Goal: Task Accomplishment & Management: Use online tool/utility

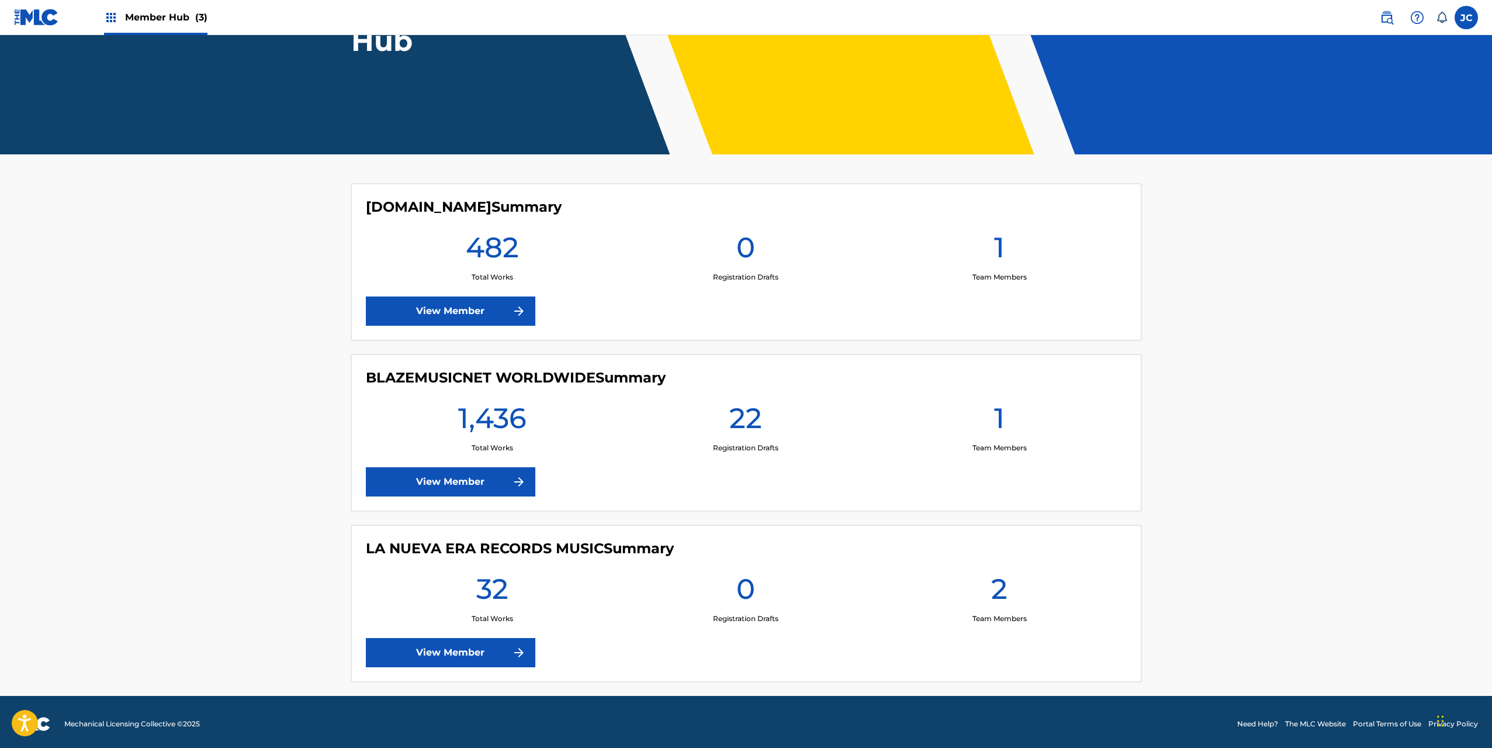
scroll to position [171, 0]
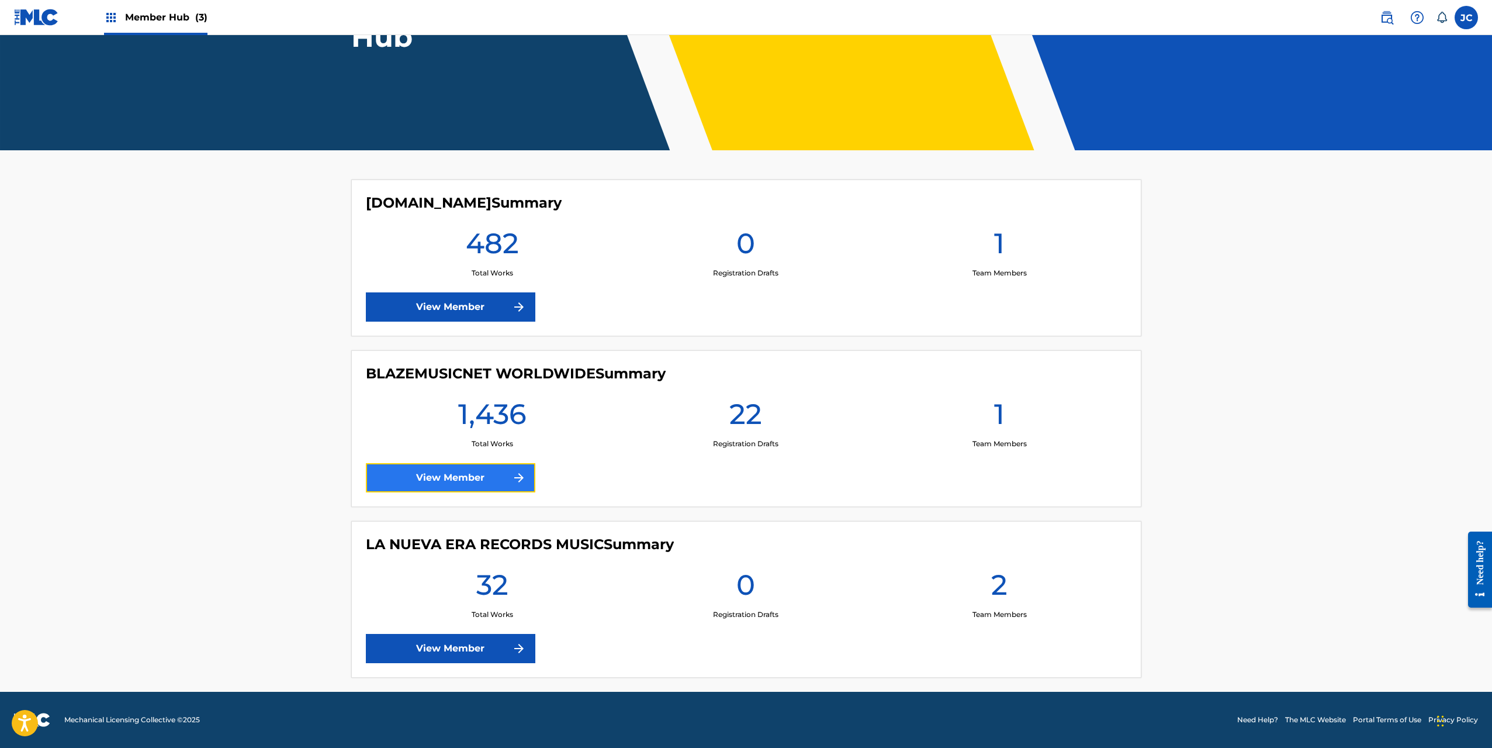
click at [489, 481] on link "View Member" at bounding box center [451, 477] width 170 height 29
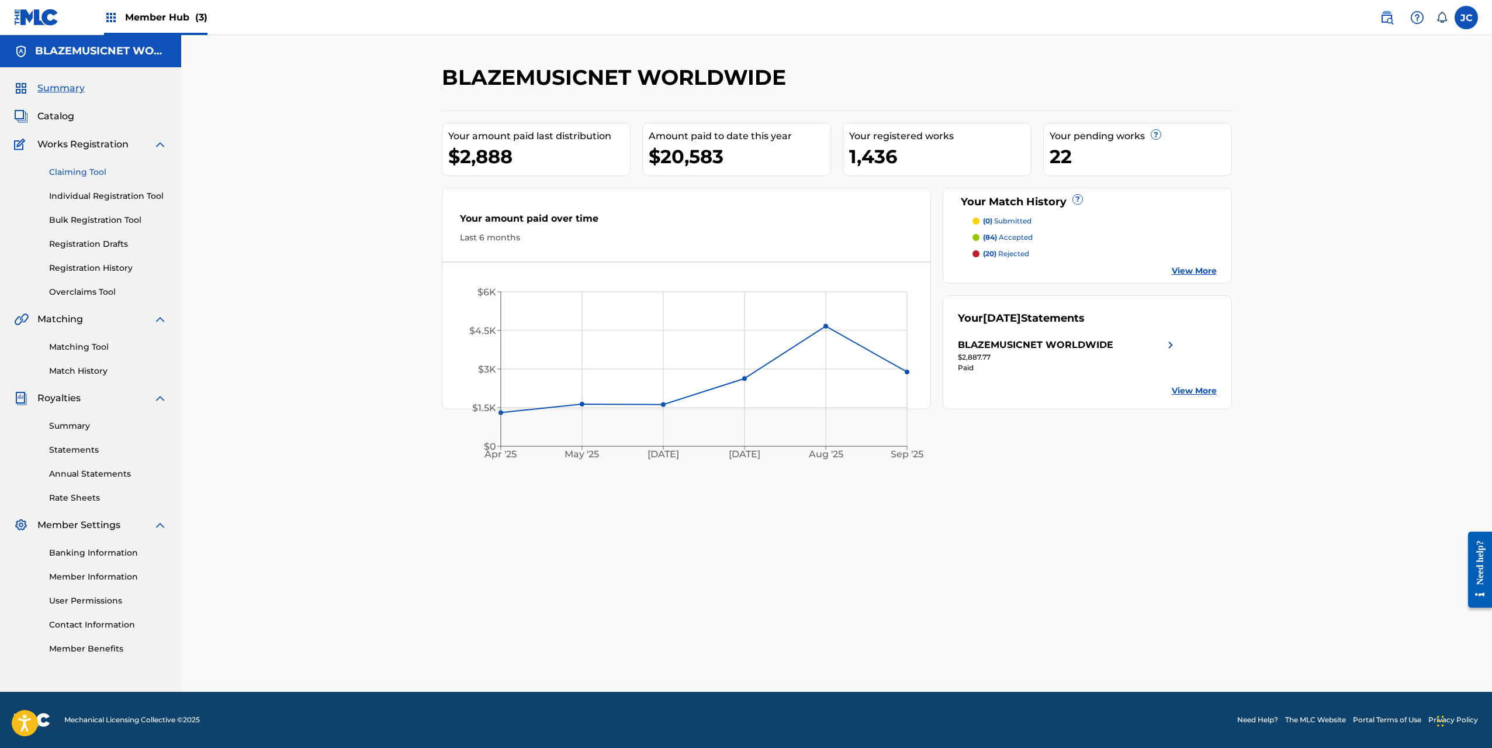
click at [83, 167] on link "Claiming Tool" at bounding box center [108, 172] width 118 height 12
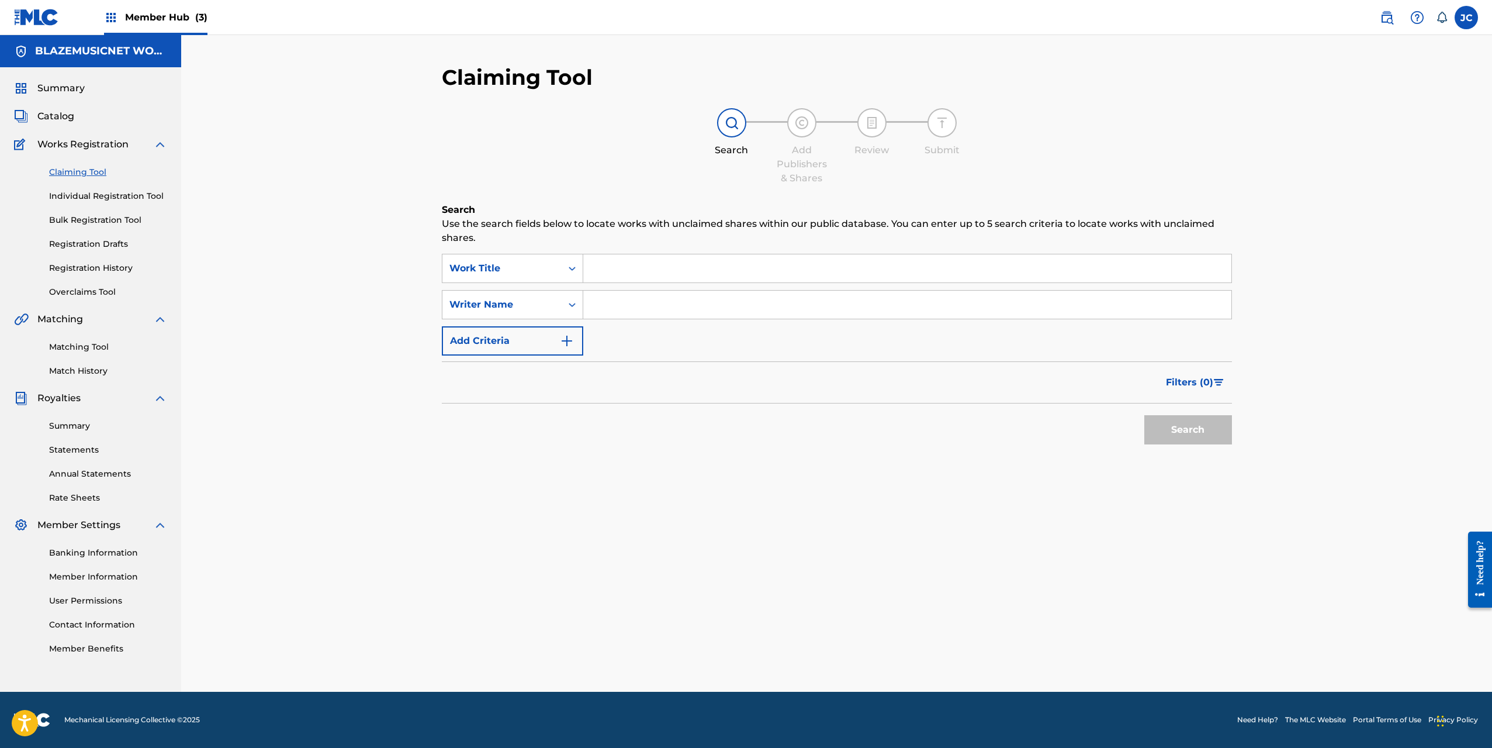
click at [628, 309] on input "Search Form" at bounding box center [907, 305] width 648 height 28
type input "[PERSON_NAME] CONZUEGRA"
click at [1163, 428] on button "Search" at bounding box center [1189, 429] width 88 height 29
click at [1180, 440] on button "Search" at bounding box center [1189, 429] width 88 height 29
click at [1194, 423] on button "Search" at bounding box center [1189, 429] width 88 height 29
